Goal: Transaction & Acquisition: Purchase product/service

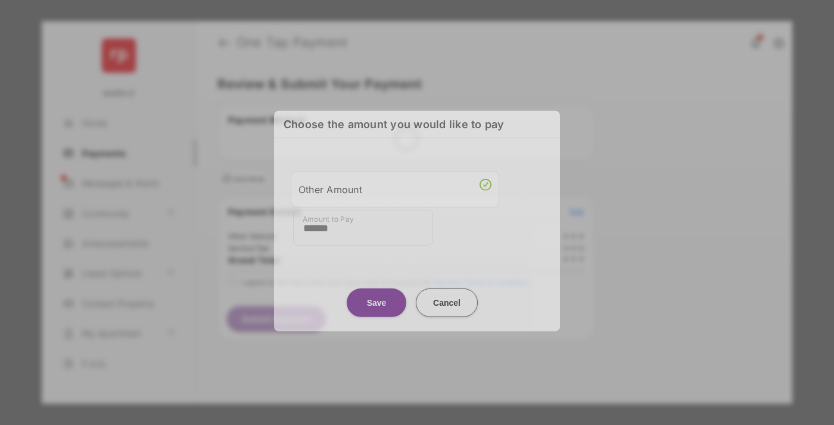
type input "******"
click at [377, 296] on button "Save" at bounding box center [377, 302] width 60 height 29
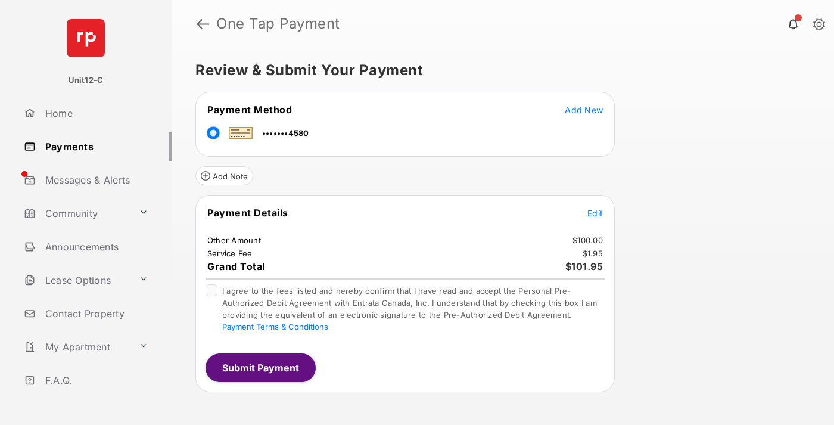
click at [595, 213] on span "Edit" at bounding box center [594, 213] width 15 height 10
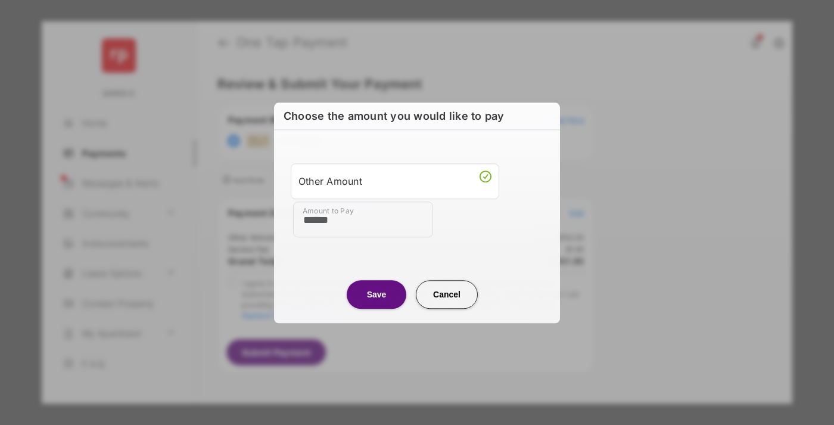
click at [377, 294] on button "Save" at bounding box center [377, 294] width 60 height 29
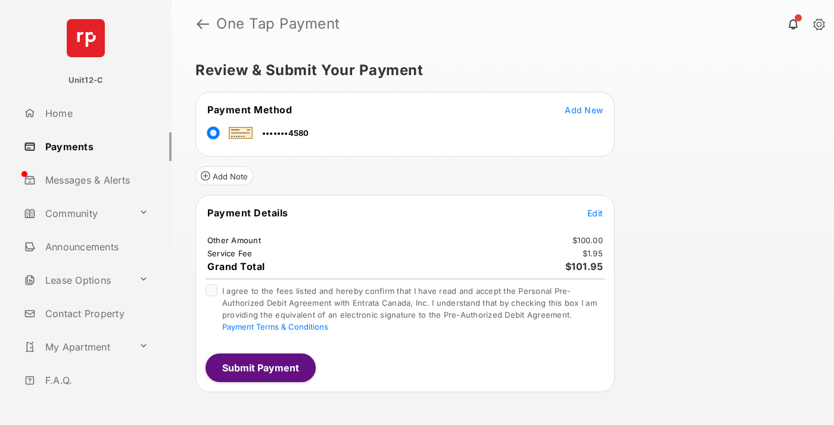
click at [260, 367] on button "Submit Payment" at bounding box center [261, 367] width 110 height 29
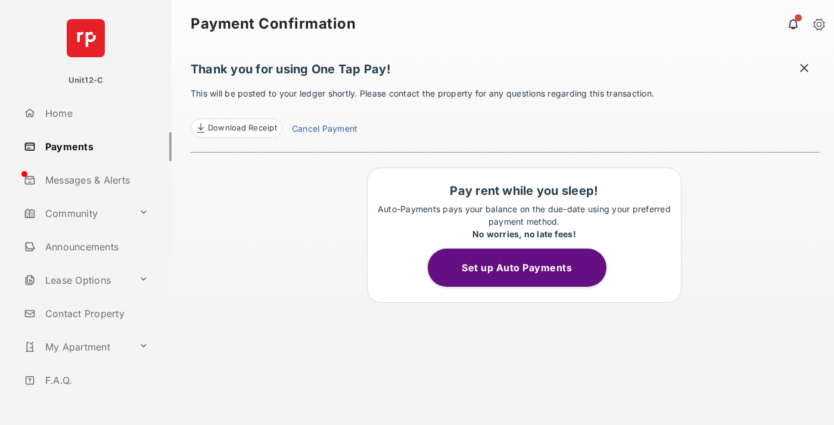
click at [804, 69] on span at bounding box center [804, 69] width 12 height 15
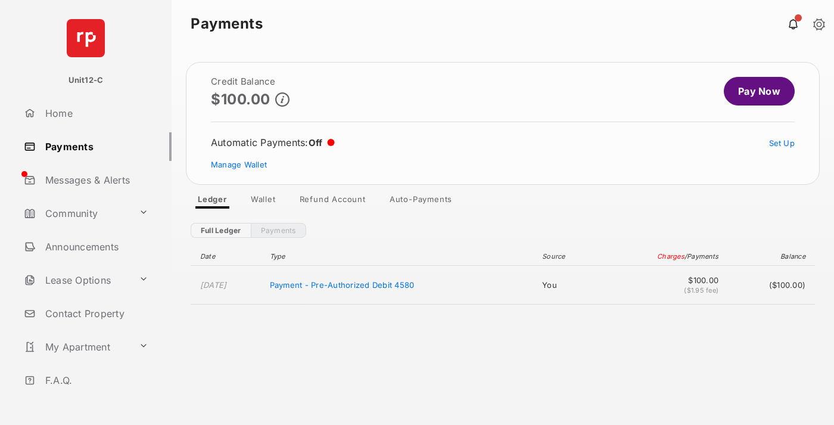
click at [239, 164] on link "Manage Wallet" at bounding box center [239, 165] width 56 height 10
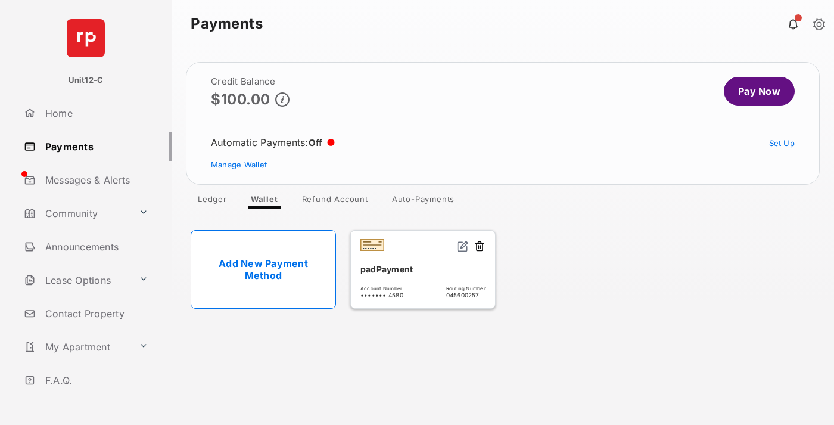
click at [480, 247] on button at bounding box center [480, 247] width 12 height 14
